Goal: Task Accomplishment & Management: Manage account settings

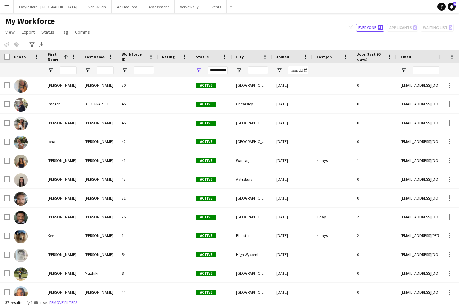
scroll to position [304, 0]
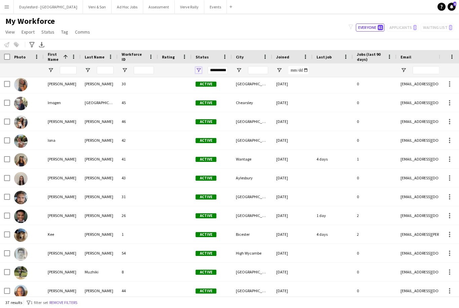
click at [200, 72] on span "Open Filter Menu" at bounding box center [198, 70] width 6 height 6
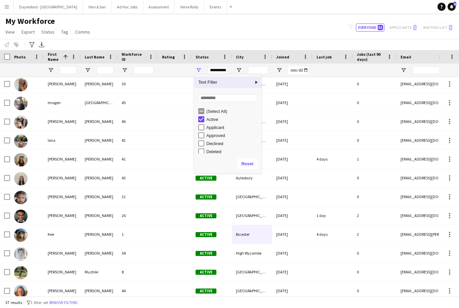
click at [204, 109] on div "(Select All)" at bounding box center [229, 111] width 63 height 8
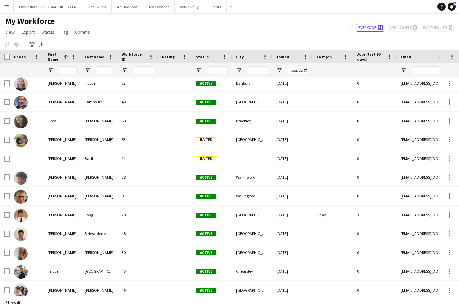
scroll to position [0, 0]
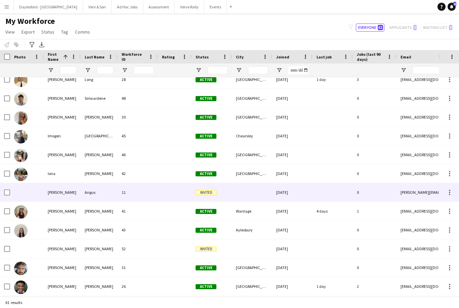
click at [150, 194] on div "11" at bounding box center [138, 192] width 40 height 18
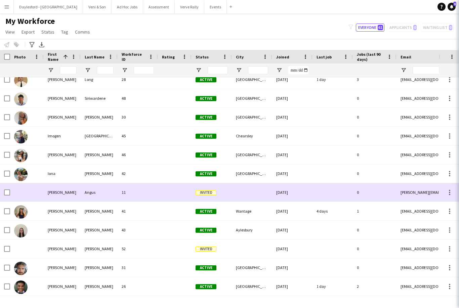
click at [153, 194] on div "11" at bounding box center [138, 192] width 40 height 18
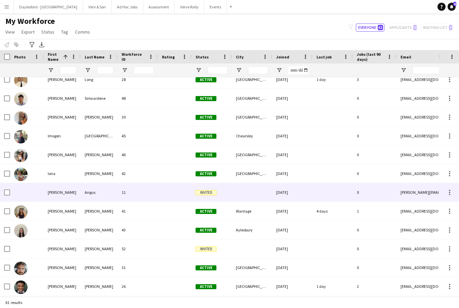
click at [254, 194] on div at bounding box center [252, 192] width 40 height 18
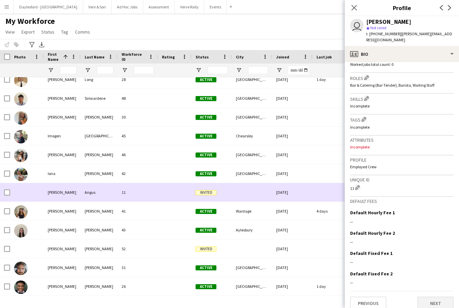
click at [436, 300] on button "Next" at bounding box center [435, 303] width 36 height 13
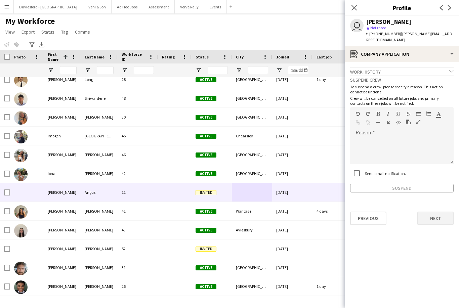
click at [439, 218] on button "Next" at bounding box center [435, 218] width 36 height 13
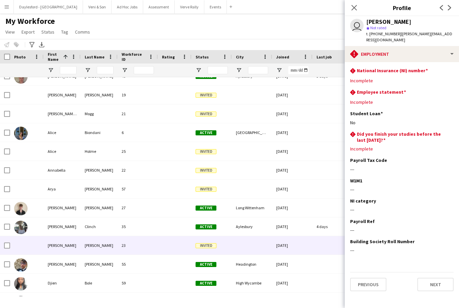
click at [68, 236] on div "[PERSON_NAME]" at bounding box center [62, 245] width 37 height 18
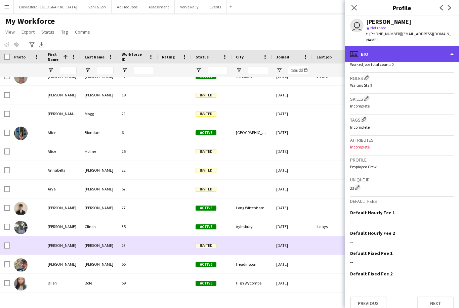
click at [443, 46] on div "profile Bio" at bounding box center [402, 54] width 114 height 16
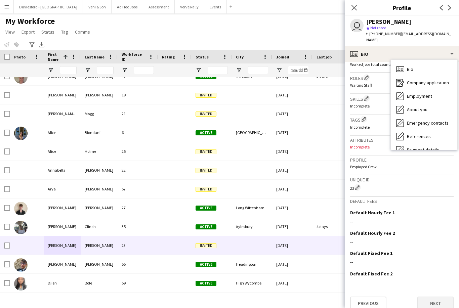
click at [429, 297] on button "Next" at bounding box center [435, 303] width 36 height 13
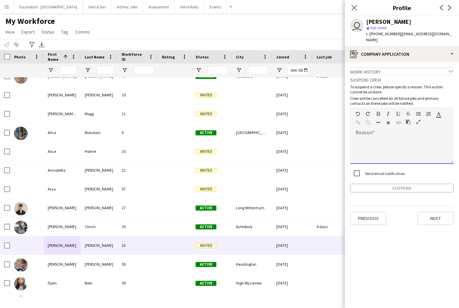
click at [433, 142] on div at bounding box center [401, 150] width 103 height 27
click at [358, 166] on div "Suspend crew To suspend a crew, please specify a reason. This action cannot be …" at bounding box center [401, 134] width 103 height 118
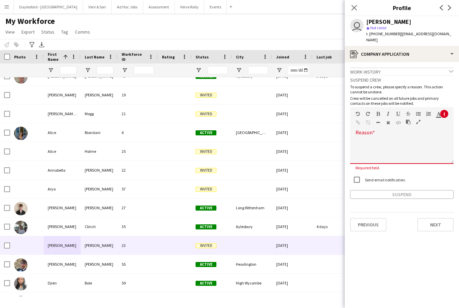
click at [392, 68] on div "Work history chevron-down" at bounding box center [401, 71] width 103 height 7
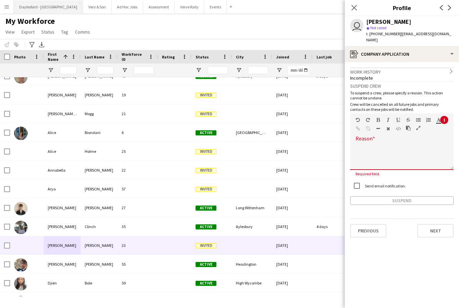
click at [44, 7] on button "Daylesford - [GEOGRAPHIC_DATA] Close" at bounding box center [48, 6] width 69 height 13
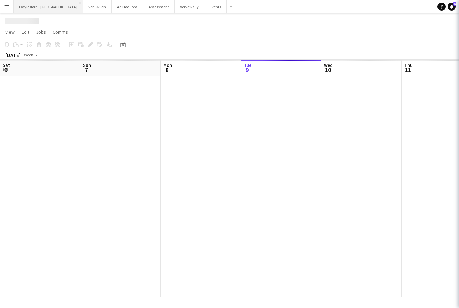
scroll to position [0, 161]
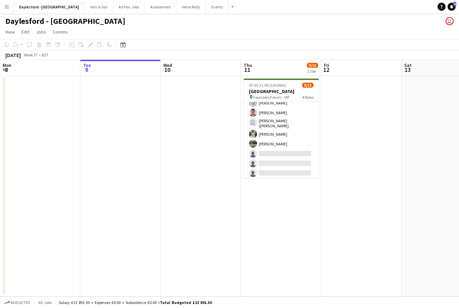
scroll to position [103, 0]
click at [455, 5] on span "6" at bounding box center [454, 4] width 3 height 4
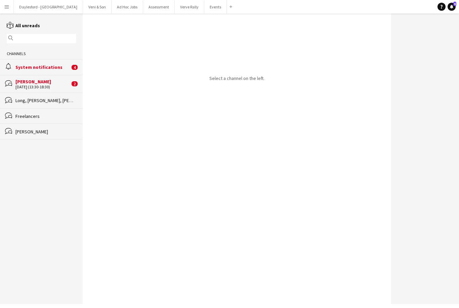
click at [43, 84] on div "E.J. Churchill" at bounding box center [42, 82] width 54 height 6
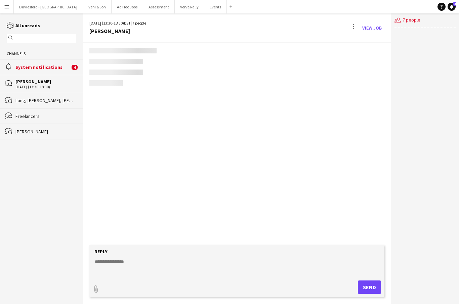
scroll to position [228, 0]
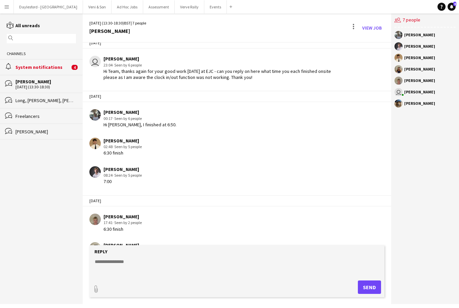
click at [53, 64] on div "alarm System notifications 4" at bounding box center [41, 66] width 83 height 15
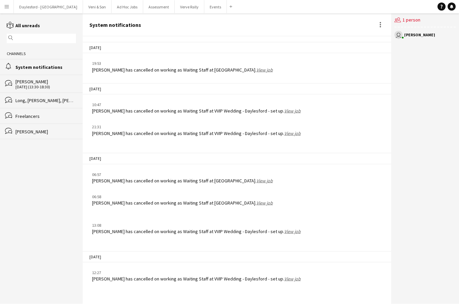
scroll to position [21, 0]
click at [54, 79] on div "E.J. Churchill" at bounding box center [45, 82] width 60 height 6
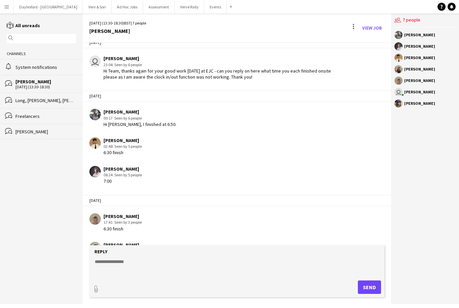
scroll to position [228, 0]
click at [6, 29] on div "reading All unreads magnifier Channels alarm System notifications bubbles E.J. …" at bounding box center [41, 81] width 83 height 118
click at [7, 29] on div "reading All unreads magnifier Channels alarm System notifications bubbles E.J. …" at bounding box center [41, 81] width 83 height 118
click at [7, 25] on icon at bounding box center [10, 26] width 7 height 5
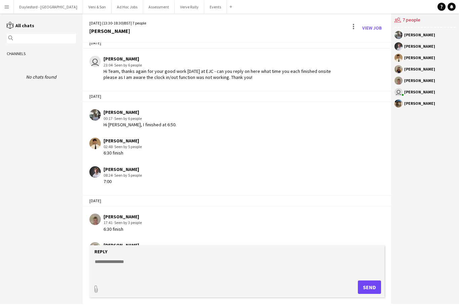
click at [1, 29] on div "reading All chats magnifier Channels No chats found" at bounding box center [41, 51] width 83 height 58
click at [13, 28] on icon "reading" at bounding box center [10, 25] width 7 height 7
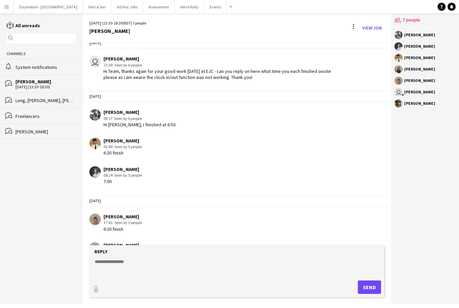
click at [37, 25] on link "reading All unreads" at bounding box center [23, 26] width 33 height 6
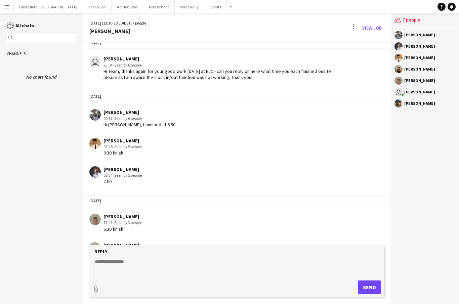
click at [53, 32] on div "reading All chats magnifier Channels No chats found" at bounding box center [41, 51] width 83 height 58
click at [56, 31] on div "reading All chats magnifier Channels No chats found" at bounding box center [41, 51] width 83 height 58
click at [451, 5] on icon at bounding box center [451, 6] width 3 height 3
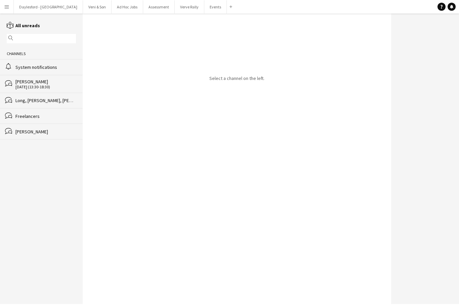
click at [8, 11] on button "Menu" at bounding box center [6, 6] width 13 height 13
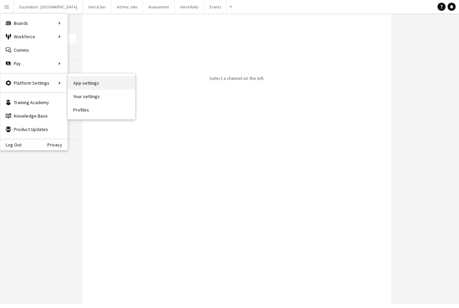
click at [100, 83] on link "App settings" at bounding box center [101, 82] width 67 height 13
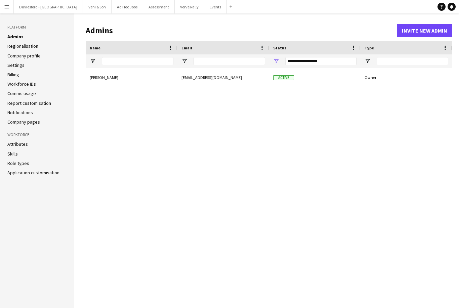
click at [38, 119] on link "Company pages" at bounding box center [23, 122] width 33 height 6
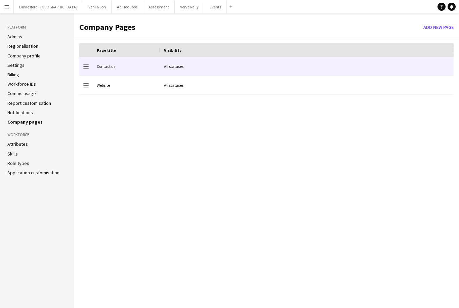
click at [109, 68] on div "Contact us" at bounding box center [126, 66] width 67 height 18
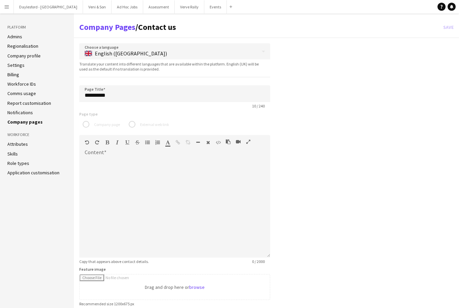
click at [23, 110] on link "Notifications" at bounding box center [20, 112] width 26 height 6
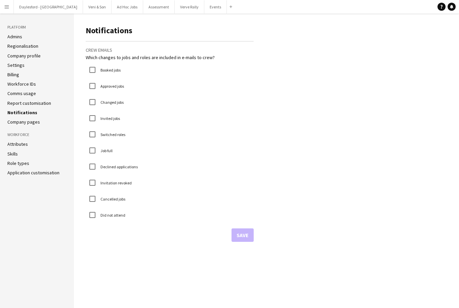
click at [34, 102] on link "Report customisation" at bounding box center [29, 103] width 44 height 6
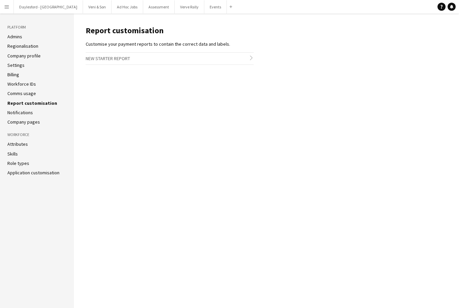
click at [20, 94] on link "Comms usage" at bounding box center [21, 93] width 29 height 6
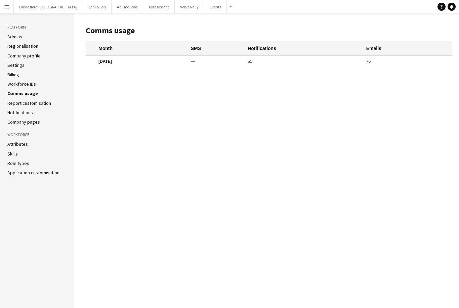
click at [26, 83] on link "Workforce IDs" at bounding box center [21, 84] width 29 height 6
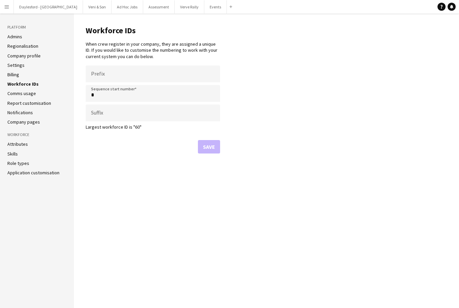
click at [17, 75] on link "Billing" at bounding box center [13, 75] width 12 height 6
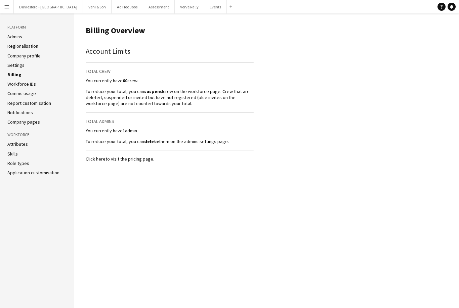
click at [15, 66] on link "Settings" at bounding box center [15, 65] width 17 height 6
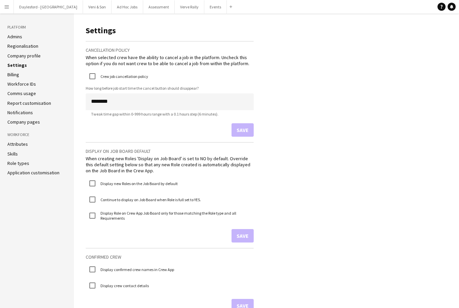
click at [19, 72] on link "Billing" at bounding box center [13, 75] width 12 height 6
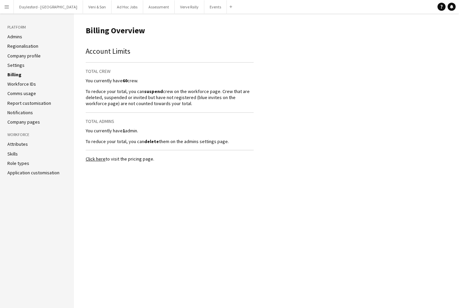
click at [23, 65] on link "Settings" at bounding box center [15, 65] width 17 height 6
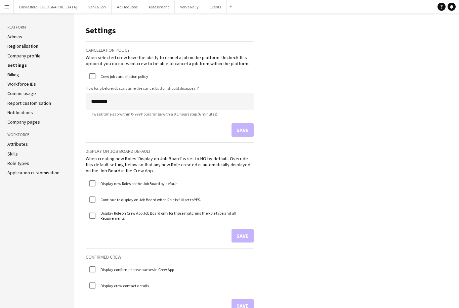
click at [28, 74] on li "Billing" at bounding box center [36, 75] width 59 height 6
click at [17, 77] on link "Billing" at bounding box center [13, 75] width 12 height 6
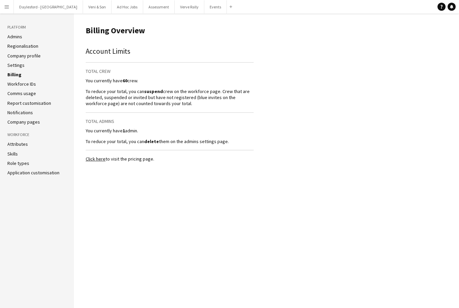
click at [91, 161] on link "Click here" at bounding box center [96, 159] width 20 height 6
click at [27, 64] on li "Settings" at bounding box center [36, 65] width 59 height 6
click at [9, 67] on link "Settings" at bounding box center [15, 65] width 17 height 6
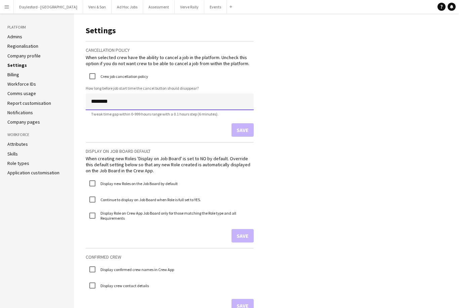
click at [152, 103] on input "********" at bounding box center [170, 101] width 168 height 17
type input "*******"
type input "*********"
click at [251, 132] on button "Save" at bounding box center [242, 129] width 22 height 13
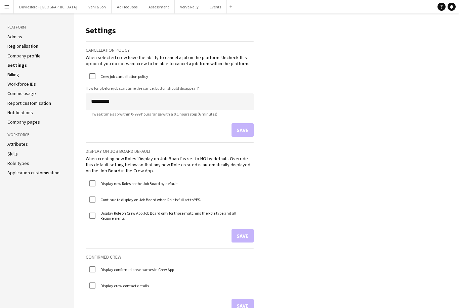
click at [7, 8] on app-icon "Menu" at bounding box center [6, 6] width 5 height 5
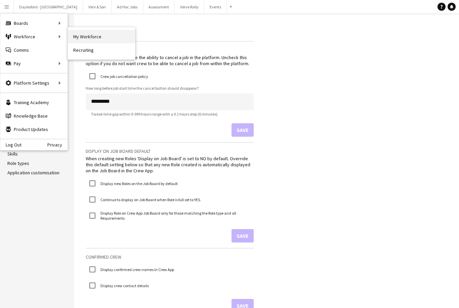
click at [85, 37] on link "My Workforce" at bounding box center [101, 36] width 67 height 13
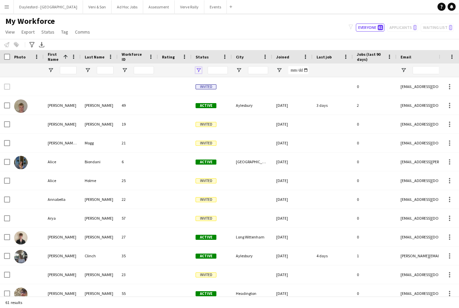
click at [201, 69] on span "Open Filter Menu" at bounding box center [198, 70] width 6 height 6
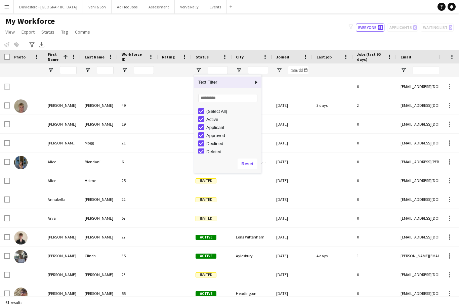
click at [215, 122] on div "Active" at bounding box center [232, 119] width 53 height 5
type input "**********"
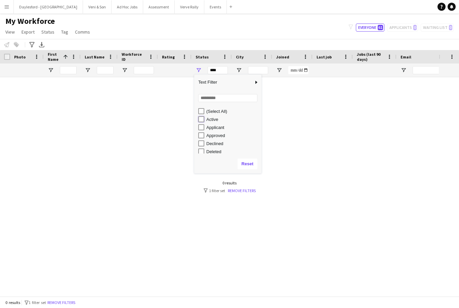
type input "**********"
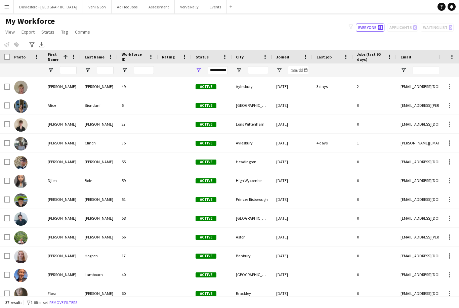
click at [298, 21] on div "My Workforce View Views Default view New view Update view Delete view Edit name…" at bounding box center [229, 27] width 459 height 23
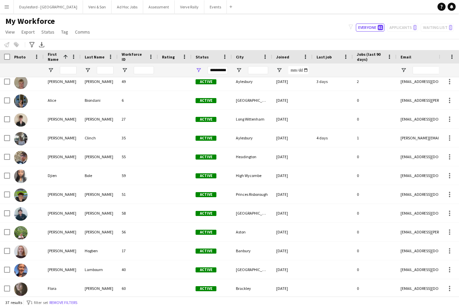
scroll to position [5, 0]
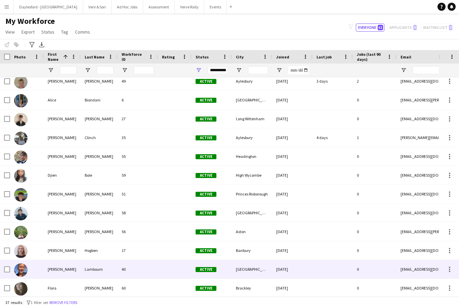
click at [46, 157] on div "[PERSON_NAME]" at bounding box center [62, 156] width 37 height 18
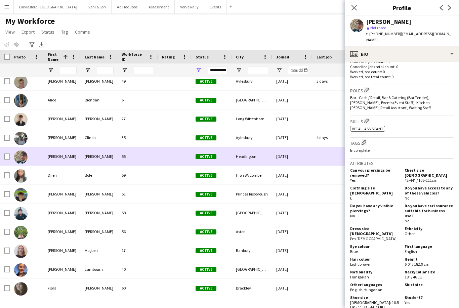
scroll to position [232, 0]
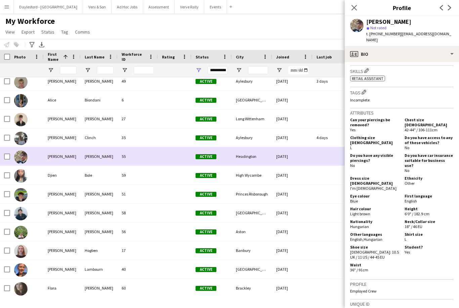
click at [41, 176] on div at bounding box center [27, 175] width 34 height 18
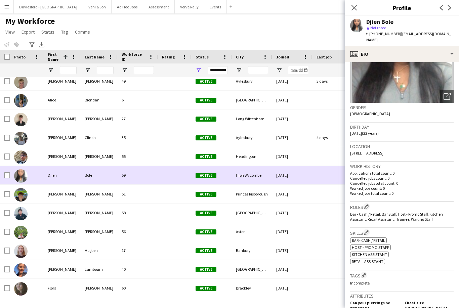
scroll to position [89, 0]
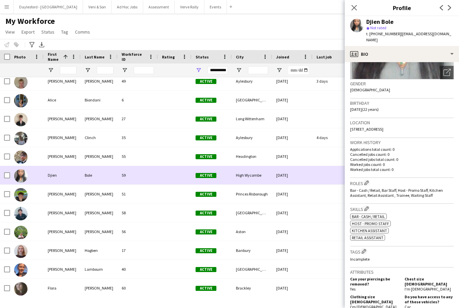
click at [247, 266] on div "[GEOGRAPHIC_DATA]" at bounding box center [252, 269] width 40 height 18
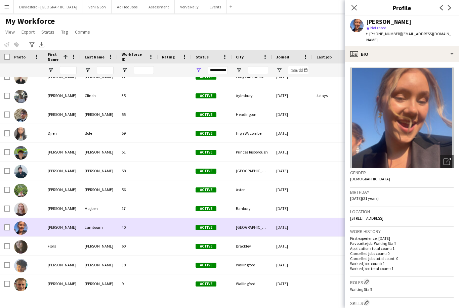
scroll to position [52, 0]
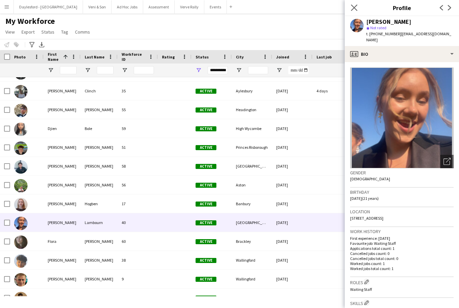
click at [356, 11] on app-icon "Close pop-in" at bounding box center [354, 8] width 10 height 10
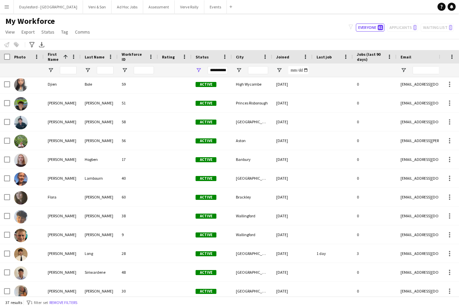
scroll to position [96, 0]
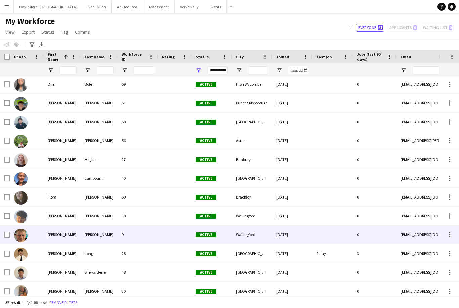
click at [41, 235] on div at bounding box center [27, 234] width 34 height 18
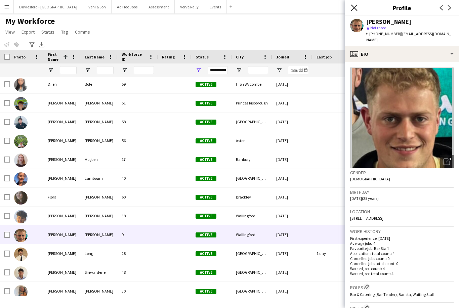
click at [356, 10] on icon "Close pop-in" at bounding box center [354, 7] width 6 height 6
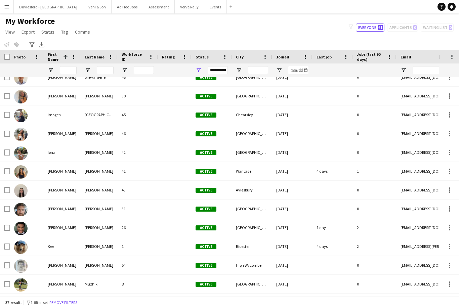
scroll to position [346, 0]
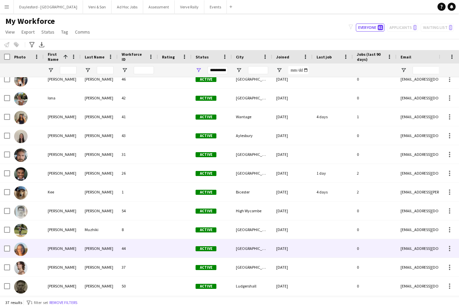
click at [37, 239] on div at bounding box center [27, 248] width 34 height 18
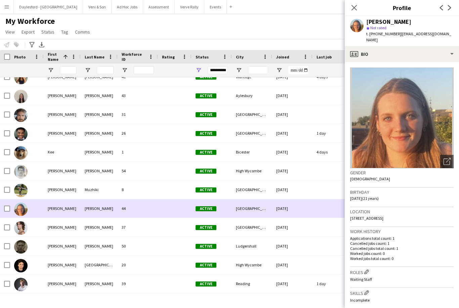
scroll to position [0, 0]
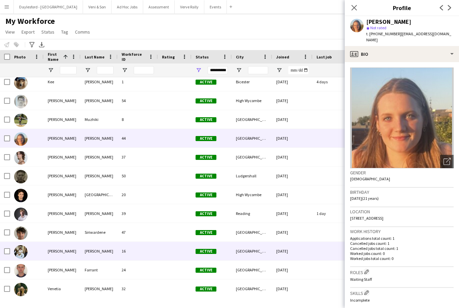
click at [45, 259] on div "[PERSON_NAME]" at bounding box center [62, 251] width 37 height 18
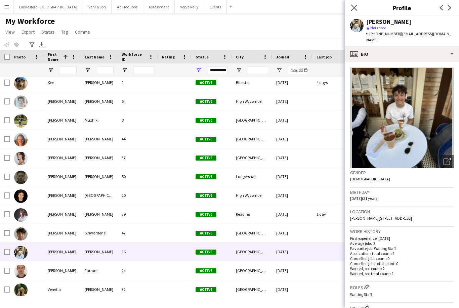
click at [356, 4] on app-icon "Close pop-in" at bounding box center [354, 8] width 10 height 10
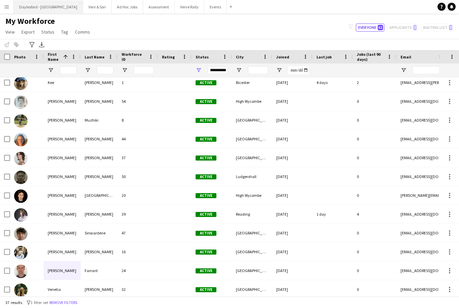
click at [57, 2] on button "Daylesford - [GEOGRAPHIC_DATA] Close" at bounding box center [48, 6] width 69 height 13
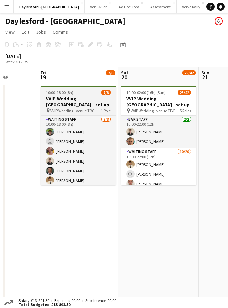
click at [96, 105] on h3 "VVIP Wedding - Daylesford - set up" at bounding box center [78, 102] width 75 height 12
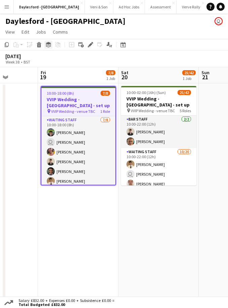
click at [49, 44] on icon at bounding box center [48, 43] width 5 height 3
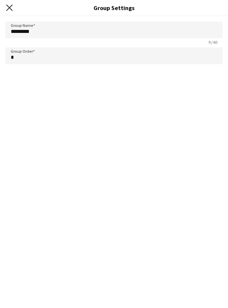
click at [10, 9] on icon at bounding box center [9, 7] width 6 height 6
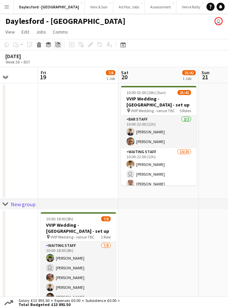
click at [59, 43] on icon "Ungroup" at bounding box center [57, 44] width 5 height 5
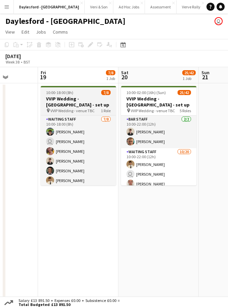
click at [88, 97] on h3 "VVIP Wedding - Daylesford - set up" at bounding box center [78, 102] width 75 height 12
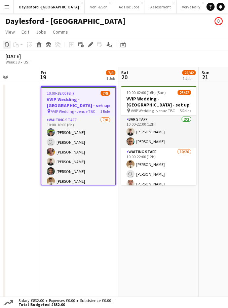
click at [7, 44] on icon "Copy" at bounding box center [6, 44] width 5 height 5
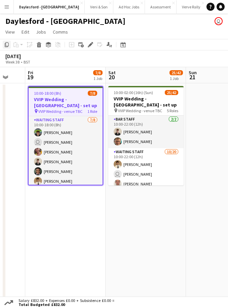
scroll to position [0, 241]
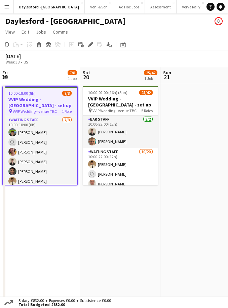
click at [199, 158] on app-date-cell at bounding box center [200, 193] width 80 height 221
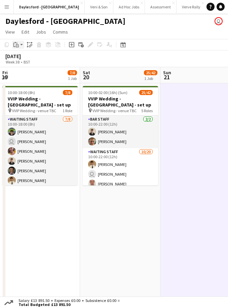
click at [17, 48] on div "Paste" at bounding box center [16, 45] width 8 height 8
click at [46, 69] on link "Paste with crew Command Shift V" at bounding box center [44, 69] width 53 height 6
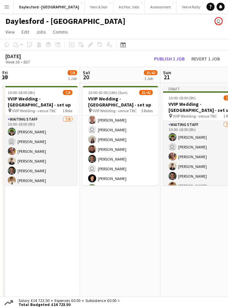
scroll to position [66, 0]
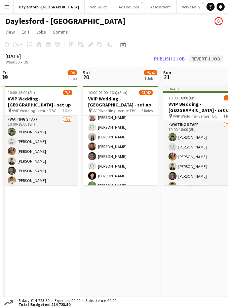
click at [210, 62] on button "Revert 1 job" at bounding box center [205, 58] width 34 height 7
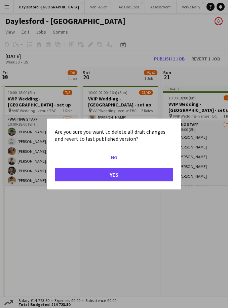
click at [151, 177] on button "Yes" at bounding box center [114, 174] width 118 height 13
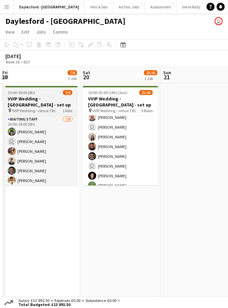
click at [62, 105] on h3 "VVIP Wedding - Daylesford - set up" at bounding box center [39, 102] width 75 height 12
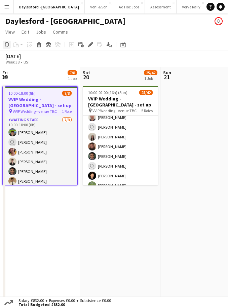
click at [10, 44] on div "Copy" at bounding box center [7, 45] width 8 height 8
click at [193, 99] on app-date-cell at bounding box center [200, 193] width 80 height 221
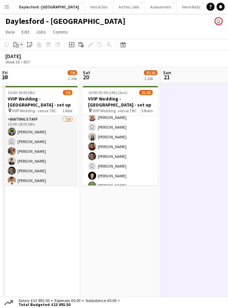
click at [19, 45] on div "Paste" at bounding box center [16, 45] width 8 height 8
click at [30, 59] on link "Paste Command V" at bounding box center [44, 57] width 53 height 6
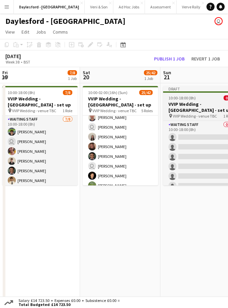
click at [214, 111] on h3 "VVIP Wedding - Daylesford - set up" at bounding box center [200, 107] width 75 height 12
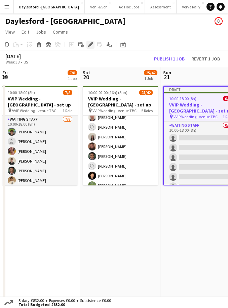
click at [91, 44] on icon at bounding box center [90, 45] width 4 height 4
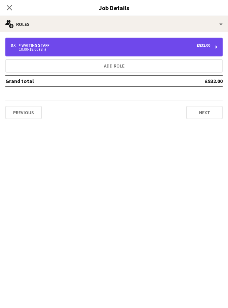
click at [181, 47] on div "8 x Waiting Staff £832.00" at bounding box center [110, 45] width 199 height 5
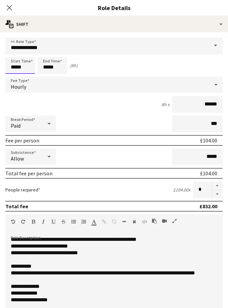
click at [16, 70] on input "*****" at bounding box center [20, 65] width 30 height 17
type input "*****"
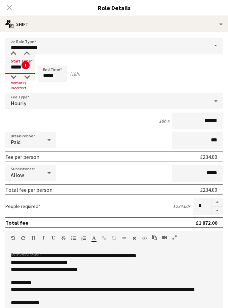
type input "*****"
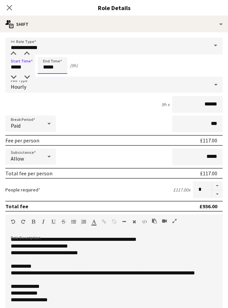
click at [62, 68] on input "*****" at bounding box center [53, 65] width 30 height 17
click at [48, 79] on div at bounding box center [45, 77] width 13 height 7
type input "*****"
click at [42, 243] on div "**********" at bounding box center [114, 239] width 206 height 7
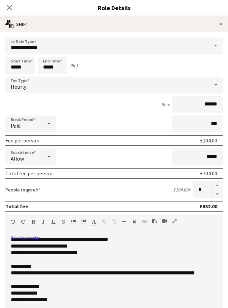
click at [27, 242] on div "**********" at bounding box center [114, 239] width 206 height 7
click at [120, 242] on div "**********" at bounding box center [114, 239] width 206 height 7
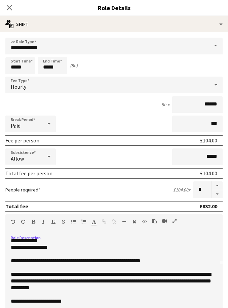
scroll to position [52, 0]
click at [220, 196] on button "button" at bounding box center [217, 194] width 11 height 8
click at [220, 197] on button "button" at bounding box center [217, 194] width 11 height 8
type input "*"
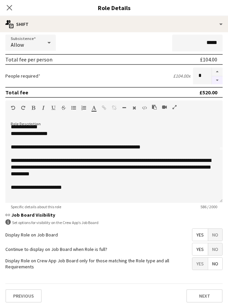
scroll to position [116, 0]
click at [9, 10] on icon "Close pop-in" at bounding box center [9, 7] width 6 height 6
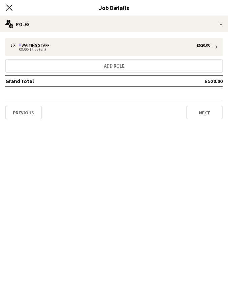
click at [10, 9] on icon "Close pop-in" at bounding box center [9, 7] width 6 height 6
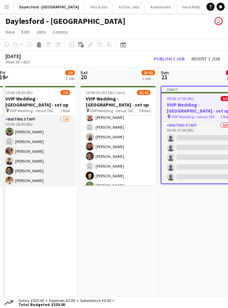
scroll to position [0, 244]
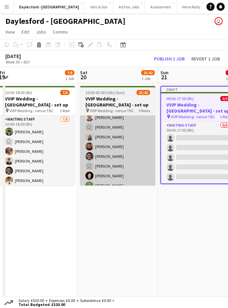
click at [119, 163] on app-card-role "Waiting Staff 10/20 10:00-22:00 (12h) George Long user Patrick McNamara Thomas …" at bounding box center [117, 186] width 75 height 208
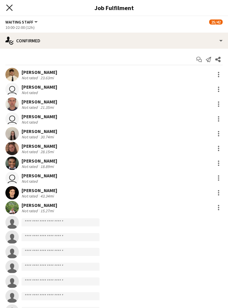
click at [8, 9] on icon at bounding box center [9, 7] width 6 height 6
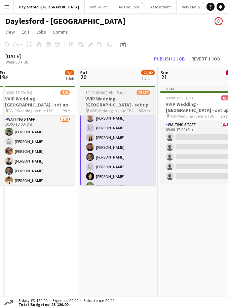
click at [98, 100] on h3 "VVIP Wedding - Daylesford - set up" at bounding box center [117, 102] width 75 height 12
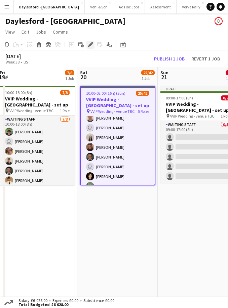
click at [92, 46] on icon "Edit" at bounding box center [90, 44] width 5 height 5
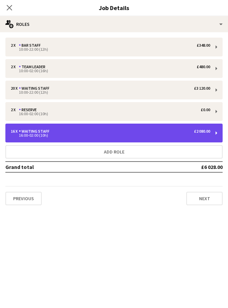
click at [30, 134] on div "16:00-02:00 (10h)" at bounding box center [110, 135] width 199 height 3
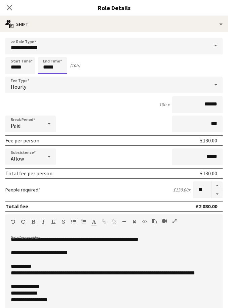
click at [52, 72] on input "*****" at bounding box center [53, 65] width 30 height 17
click at [42, 57] on div at bounding box center [45, 53] width 13 height 7
click at [44, 55] on div at bounding box center [45, 53] width 13 height 7
type input "*****"
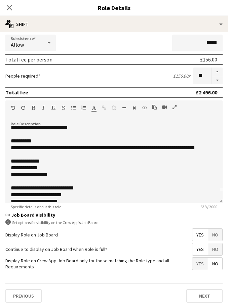
scroll to position [116, 0]
click at [8, 9] on icon at bounding box center [9, 7] width 6 height 6
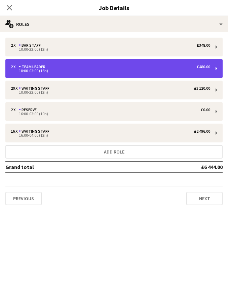
click at [28, 69] on div "10:00-02:00 (16h)" at bounding box center [110, 70] width 199 height 3
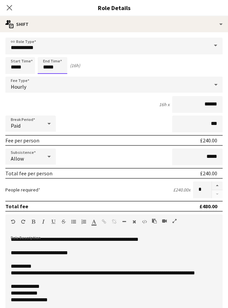
click at [46, 64] on input "*****" at bounding box center [53, 65] width 30 height 17
click at [47, 53] on div at bounding box center [45, 53] width 13 height 7
click at [45, 53] on div at bounding box center [45, 53] width 13 height 7
type input "*****"
click at [9, 8] on icon "Close pop-in" at bounding box center [9, 7] width 6 height 6
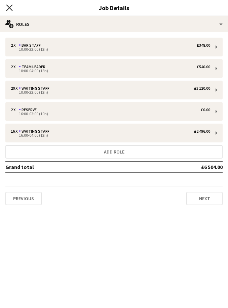
click at [10, 9] on icon at bounding box center [9, 7] width 6 height 6
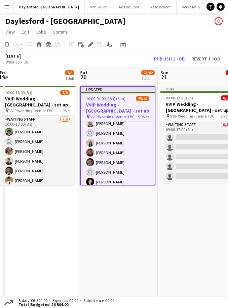
click at [182, 220] on app-date-cell "Draft 09:00-17:00 (8h) 0/5 VVIP Wedding - Daylesford - set up pin VVIP Wedding …" at bounding box center [198, 193] width 80 height 221
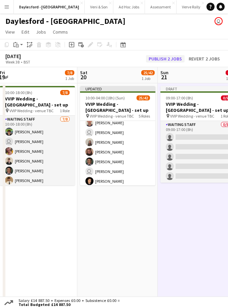
click at [158, 58] on button "Publish 2 jobs" at bounding box center [165, 58] width 39 height 7
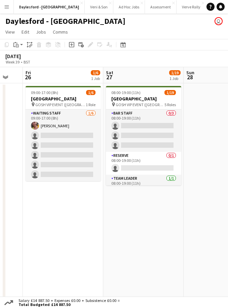
scroll to position [0, 222]
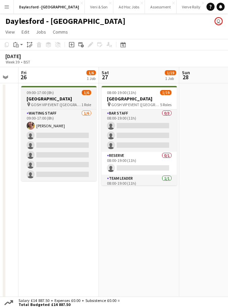
click at [64, 93] on div "09:00-17:00 (8h) 1/6" at bounding box center [58, 92] width 75 height 5
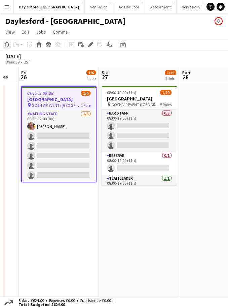
click at [3, 46] on div "Copy" at bounding box center [7, 45] width 8 height 8
click at [200, 114] on app-date-cell at bounding box center [219, 193] width 80 height 221
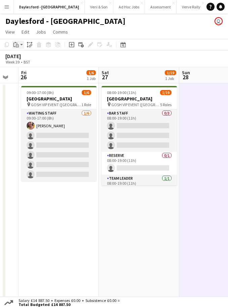
click at [20, 47] on div "Paste" at bounding box center [16, 45] width 8 height 8
click at [27, 58] on link "Paste Command V" at bounding box center [44, 57] width 53 height 6
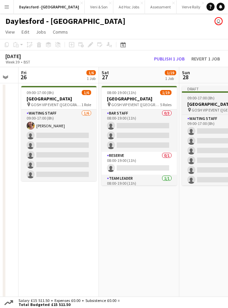
click at [191, 102] on h3 "[GEOGRAPHIC_DATA]" at bounding box center [219, 104] width 75 height 6
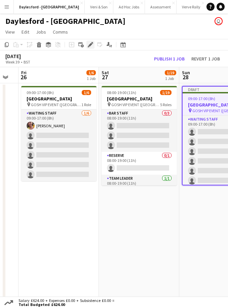
click at [90, 47] on icon "Edit" at bounding box center [90, 44] width 5 height 5
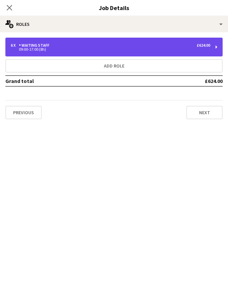
click at [42, 47] on div "Waiting Staff" at bounding box center [35, 45] width 33 height 5
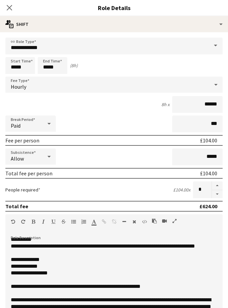
click at [14, 250] on div "**********" at bounding box center [114, 246] width 206 height 7
click at [16, 238] on div "**********" at bounding box center [114, 239] width 206 height 7
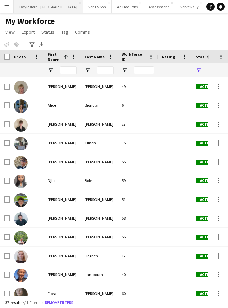
click at [26, 8] on button "Daylesford - [GEOGRAPHIC_DATA] Close" at bounding box center [48, 6] width 69 height 13
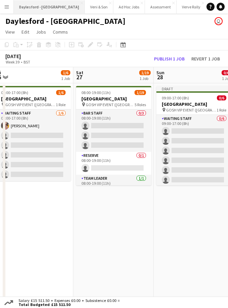
scroll to position [0, 167]
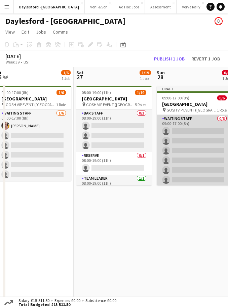
click at [176, 121] on app-card-role "Waiting Staff 0/6 09:00-17:00 (8h) single-neutral-actions single-neutral-action…" at bounding box center [194, 151] width 75 height 72
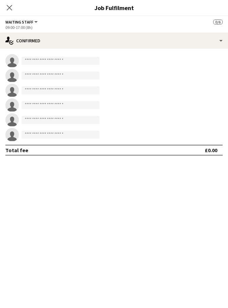
click at [4, 9] on div "Close pop-in" at bounding box center [9, 7] width 19 height 15
click at [10, 7] on icon at bounding box center [9, 7] width 6 height 6
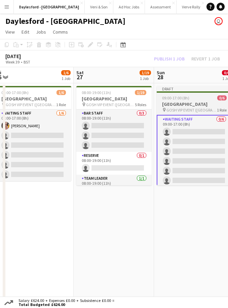
click at [178, 104] on h3 "[GEOGRAPHIC_DATA]" at bounding box center [194, 104] width 75 height 6
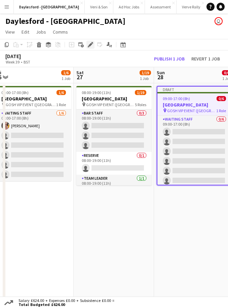
click at [90, 46] on icon at bounding box center [90, 45] width 4 height 4
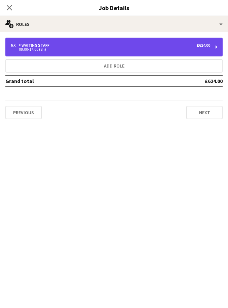
click at [42, 44] on div "Waiting Staff" at bounding box center [35, 45] width 33 height 5
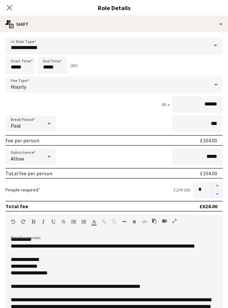
click at [217, 196] on button "button" at bounding box center [217, 194] width 11 height 8
click at [216, 197] on button "button" at bounding box center [217, 194] width 11 height 8
click at [215, 198] on button "button" at bounding box center [217, 194] width 11 height 8
type input "*"
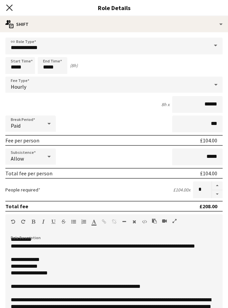
click at [10, 9] on icon "Close pop-in" at bounding box center [9, 7] width 6 height 6
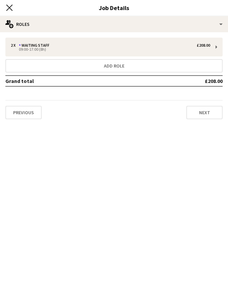
click at [7, 6] on icon at bounding box center [9, 7] width 6 height 6
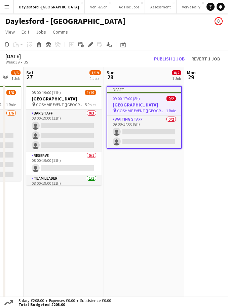
scroll to position [0, 215]
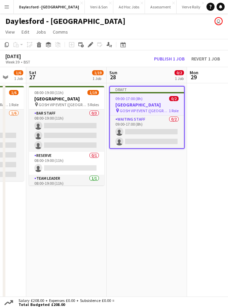
click at [138, 94] on app-job-card "Draft 09:00-17:00 (8h) 0/2 Heritage House pin GOSH VIP EVENT (Great Tew Estate)…" at bounding box center [146, 117] width 75 height 63
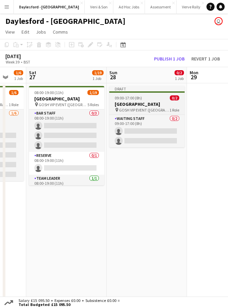
click at [134, 92] on div at bounding box center [146, 91] width 75 height 1
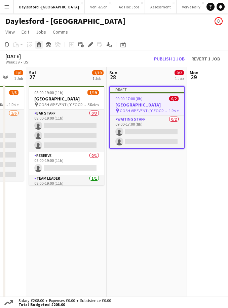
click at [40, 46] on icon at bounding box center [39, 45] width 4 height 3
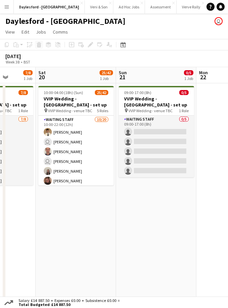
scroll to position [33, 0]
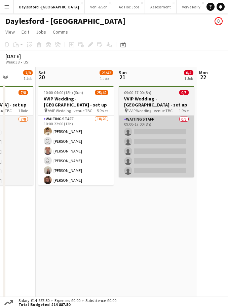
click at [141, 129] on app-card-role "Waiting Staff 0/5 09:00-17:00 (8h) single-neutral-actions single-neutral-action…" at bounding box center [156, 147] width 75 height 62
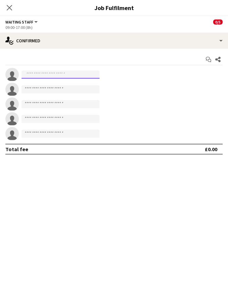
click at [39, 76] on input at bounding box center [60, 75] width 78 height 8
type input "****"
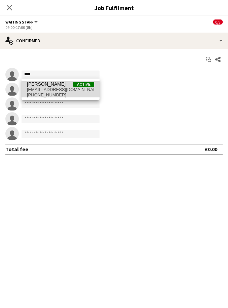
click at [47, 89] on span "[EMAIL_ADDRESS][DOMAIN_NAME]" at bounding box center [60, 89] width 67 height 5
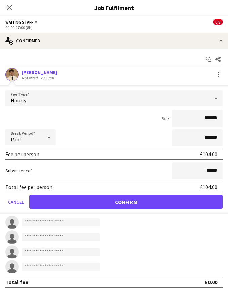
click at [138, 204] on button "Confirm" at bounding box center [125, 201] width 193 height 13
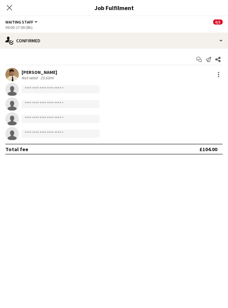
click at [7, 13] on div "Close pop-in" at bounding box center [9, 7] width 19 height 15
click at [11, 10] on icon "Close pop-in" at bounding box center [9, 7] width 6 height 6
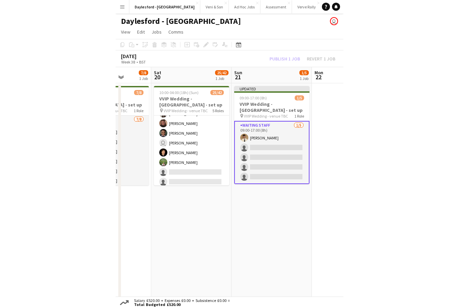
scroll to position [88, 0]
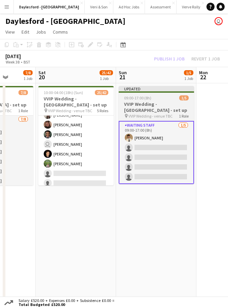
click at [144, 141] on app-card-role "Waiting Staff 1/5 09:00-17:00 (8h) George Long single-neutral-actions single-ne…" at bounding box center [156, 152] width 75 height 63
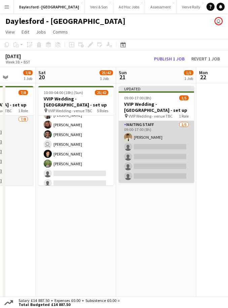
click at [143, 163] on app-card-role "Waiting Staff 1/5 09:00-17:00 (8h) George Long single-neutral-actions single-ne…" at bounding box center [156, 152] width 75 height 62
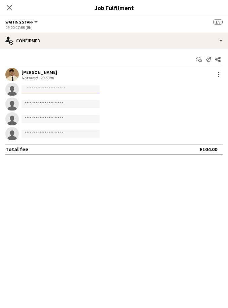
click at [38, 89] on input at bounding box center [60, 89] width 78 height 8
type input "*****"
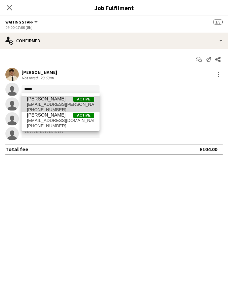
click at [35, 102] on span "[EMAIL_ADDRESS][PERSON_NAME][DOMAIN_NAME]" at bounding box center [60, 104] width 67 height 5
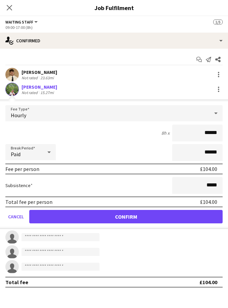
click at [112, 220] on button "Confirm" at bounding box center [125, 216] width 193 height 13
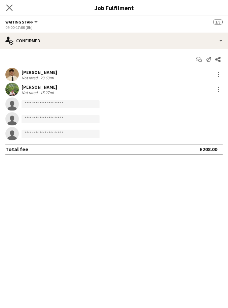
click at [11, 11] on app-icon "Close pop-in" at bounding box center [10, 8] width 10 height 10
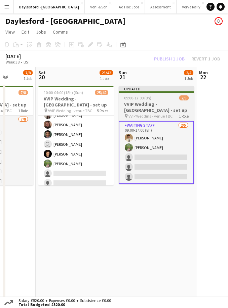
click at [145, 162] on app-card-role "Waiting Staff 2/5 09:00-17:00 (8h) George Long Eliza Faulkner single-neutral-ac…" at bounding box center [156, 152] width 75 height 63
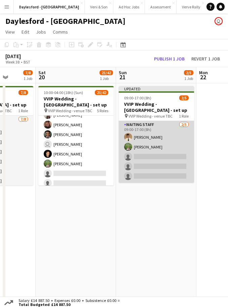
click at [162, 131] on app-card-role "Waiting Staff 2/5 09:00-17:00 (8h) George Long Eliza Faulkner single-neutral-ac…" at bounding box center [156, 152] width 75 height 62
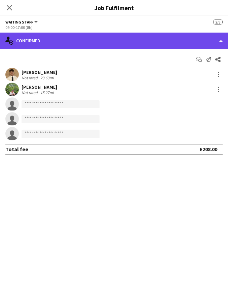
click at [219, 39] on div "single-neutral-actions-check-2 Confirmed" at bounding box center [114, 41] width 228 height 16
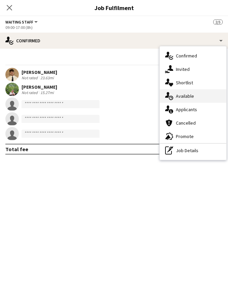
click at [175, 99] on div "single-neutral-actions-upload Available" at bounding box center [193, 95] width 66 height 13
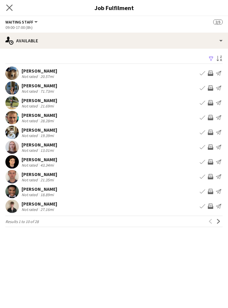
click at [10, 4] on app-icon "Close pop-in" at bounding box center [10, 8] width 10 height 10
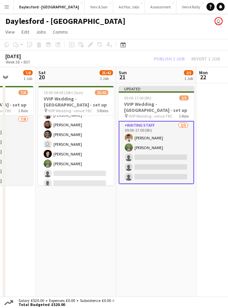
click at [175, 221] on app-date-cell "Updated 09:00-17:00 (8h) 2/5 VVIP Wedding - Daylesford - set up pin VVIP Weddin…" at bounding box center [156, 193] width 80 height 221
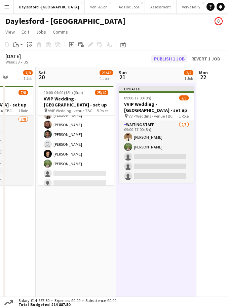
click at [166, 58] on button "Publish 1 job" at bounding box center [169, 58] width 36 height 7
